Goal: Register for event/course

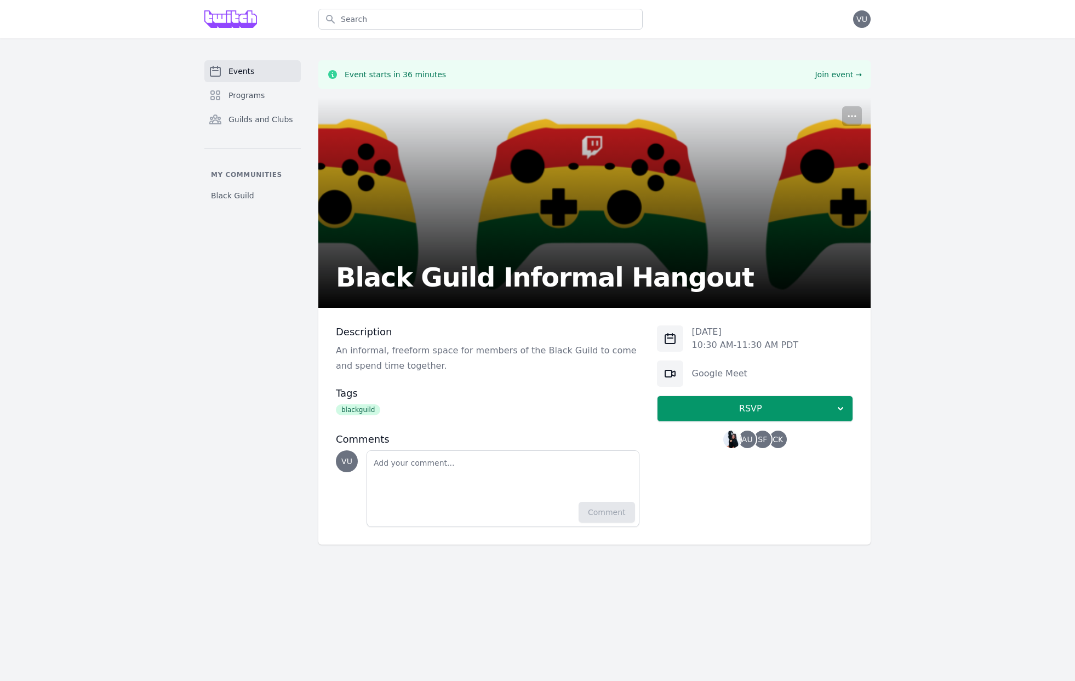
click at [780, 442] on span "CK" at bounding box center [777, 440] width 10 height 8
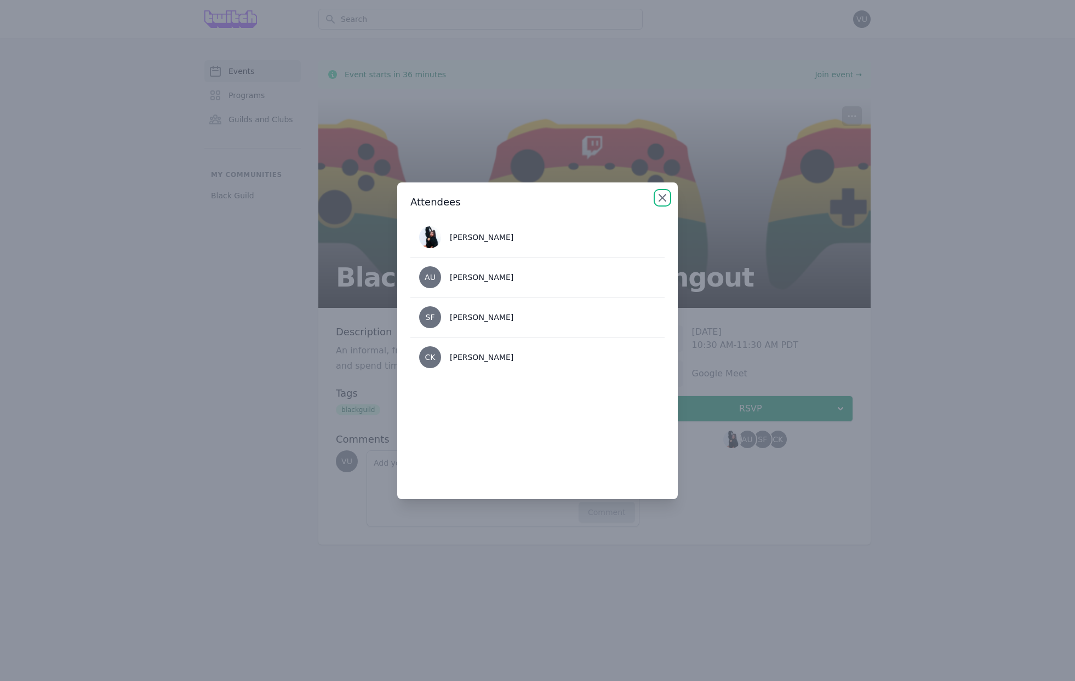
click at [662, 203] on icon "button" at bounding box center [662, 197] width 13 height 13
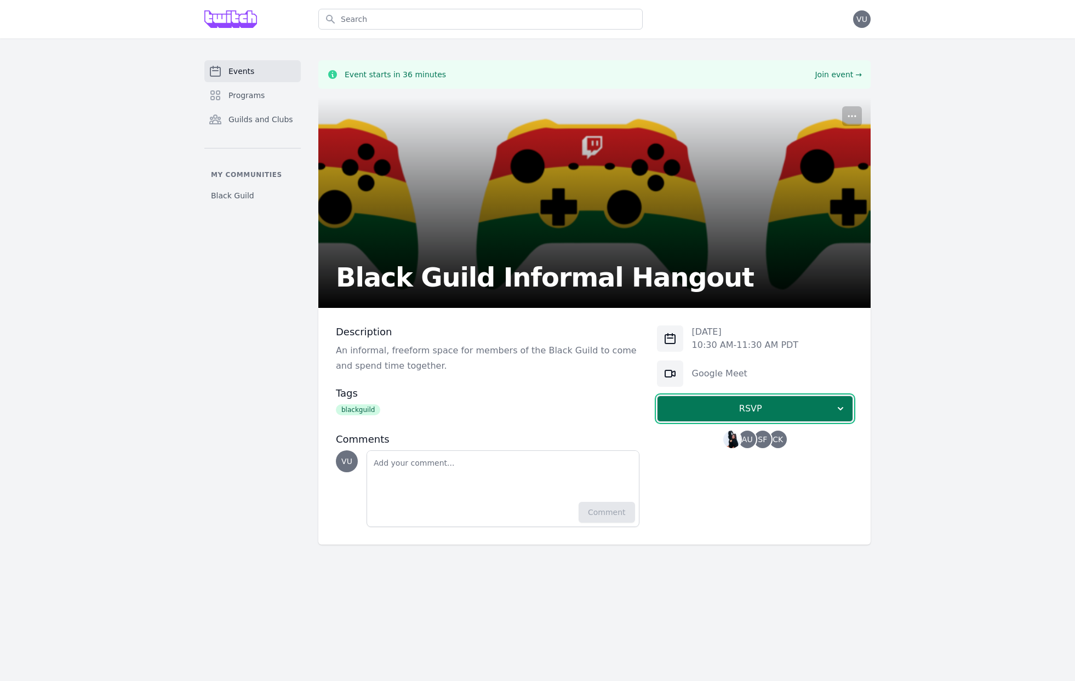
click at [778, 410] on span "RSVP" at bounding box center [750, 408] width 169 height 13
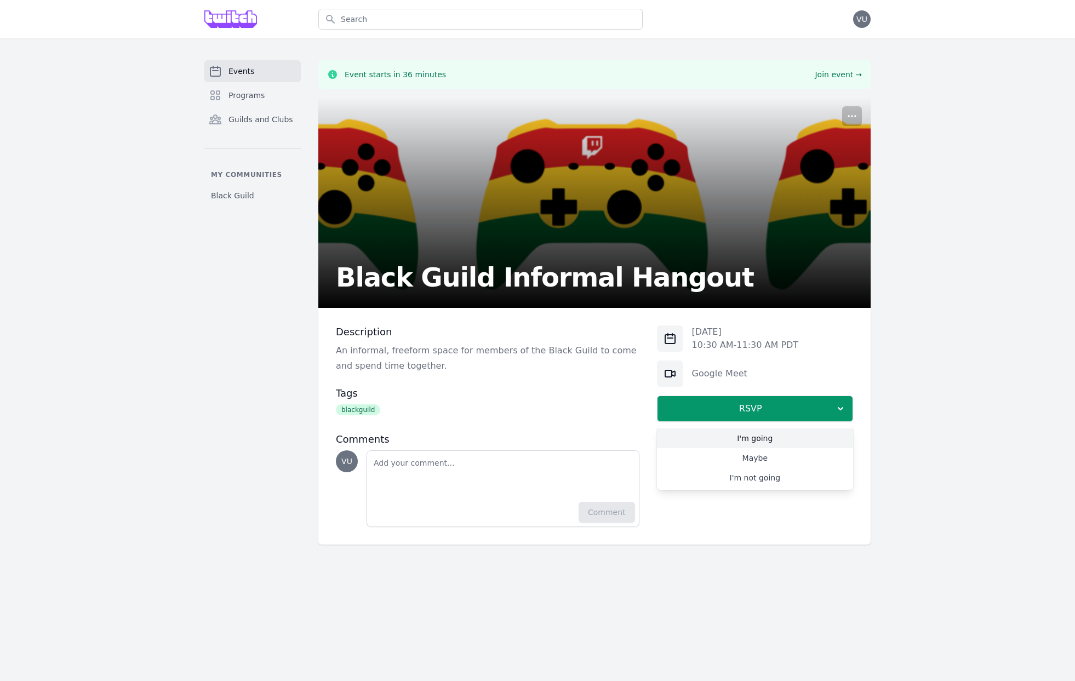
click at [754, 440] on link "I'm going" at bounding box center [755, 438] width 196 height 20
